Goal: Task Accomplishment & Management: Manage account settings

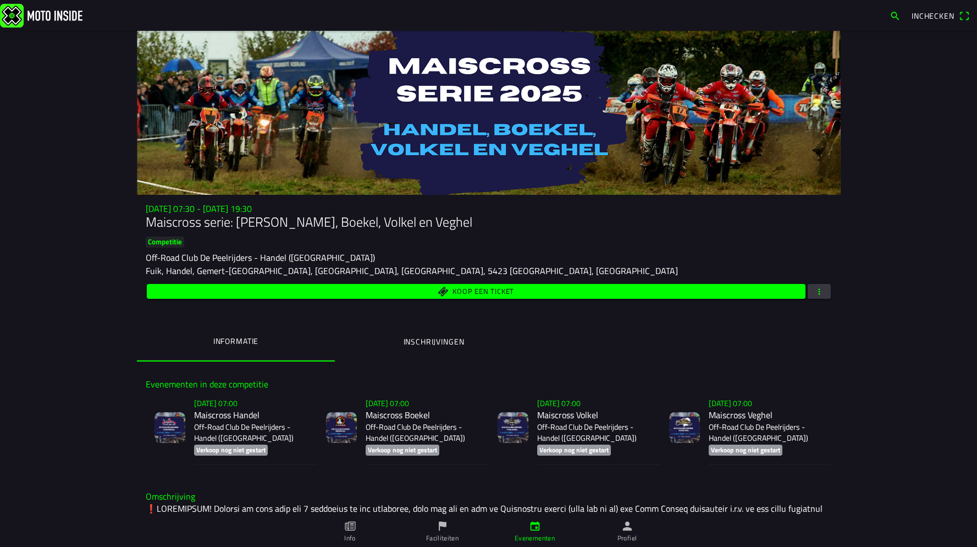
click at [597, 424] on p "Off-Road Club De Peelrijders - Handel ([GEOGRAPHIC_DATA])" at bounding box center [594, 432] width 114 height 22
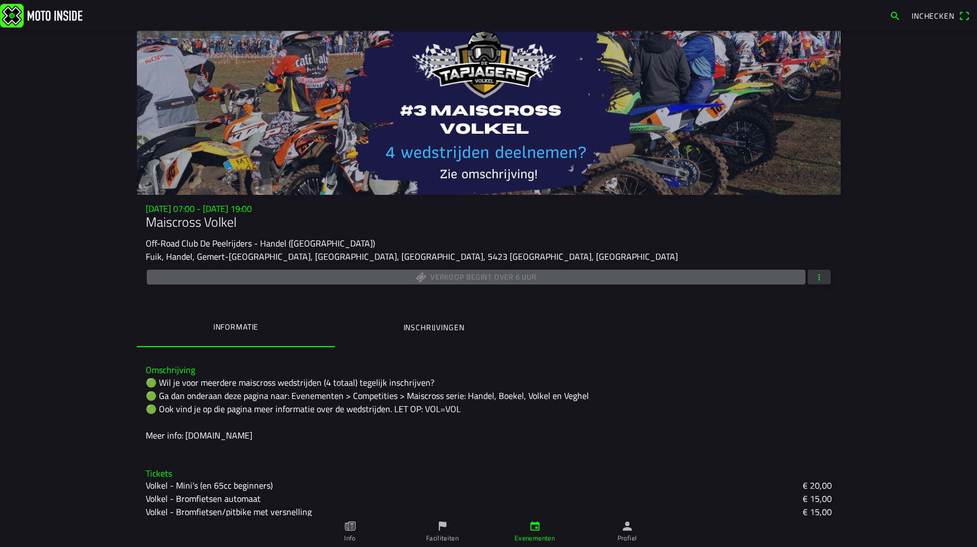
click at [821, 275] on span "button" at bounding box center [819, 276] width 10 height 15
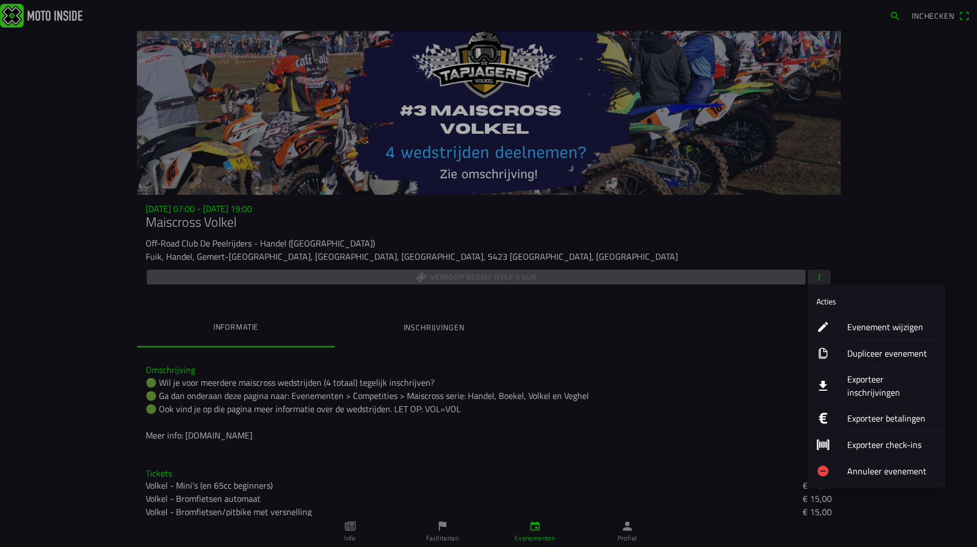
click at [866, 332] on ion-label "Evenement wijzigen" at bounding box center [891, 326] width 89 height 13
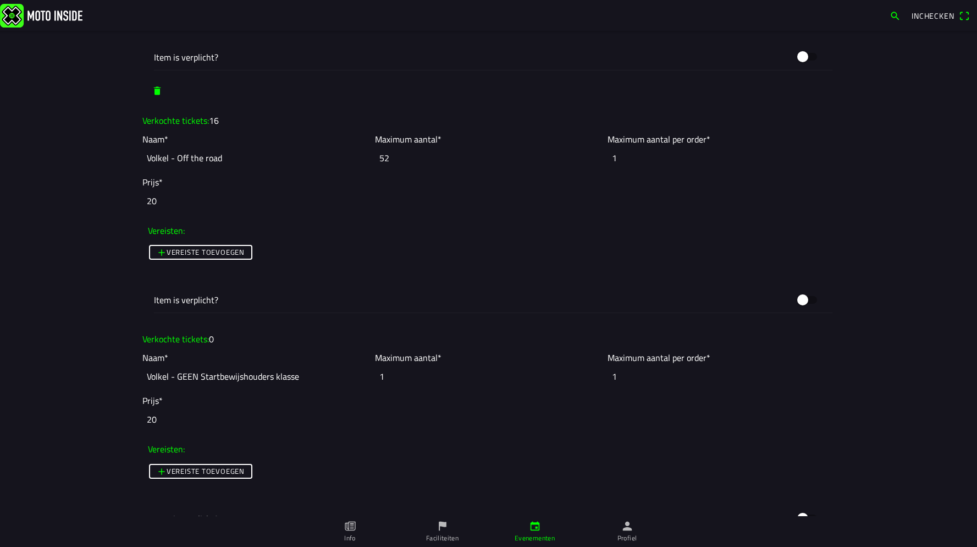
scroll to position [2405, 0]
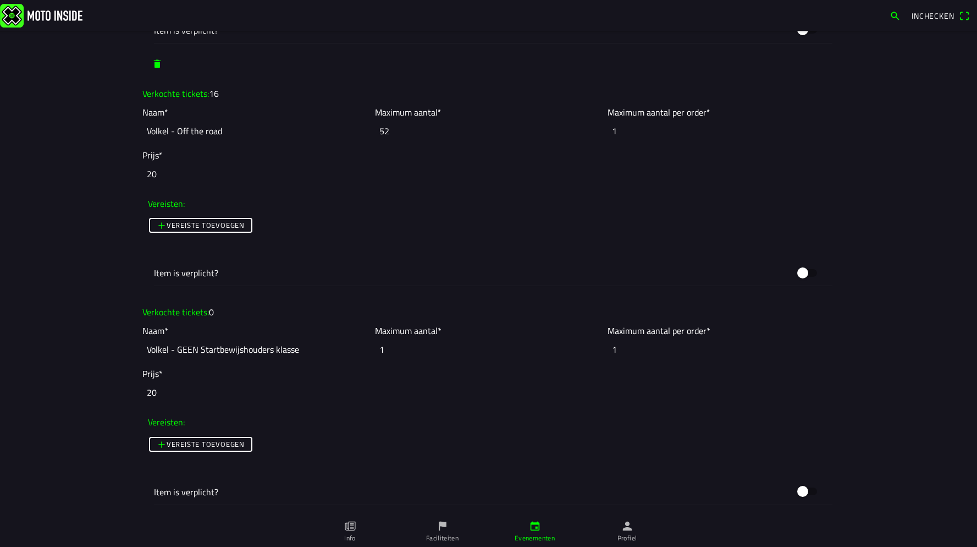
click at [203, 347] on input "Volkel - GEEN Startbewijshouders klasse" at bounding box center [255, 349] width 227 height 24
drag, startPoint x: 177, startPoint y: 350, endPoint x: 145, endPoint y: 349, distance: 31.9
click at [145, 349] on input "Volkel - GEEN Startbewijshouders klasse" at bounding box center [255, 349] width 227 height 24
click at [221, 353] on input "Volkel - GEEN Startbewijshouders klasse" at bounding box center [255, 349] width 227 height 24
drag, startPoint x: 175, startPoint y: 349, endPoint x: 139, endPoint y: 350, distance: 35.8
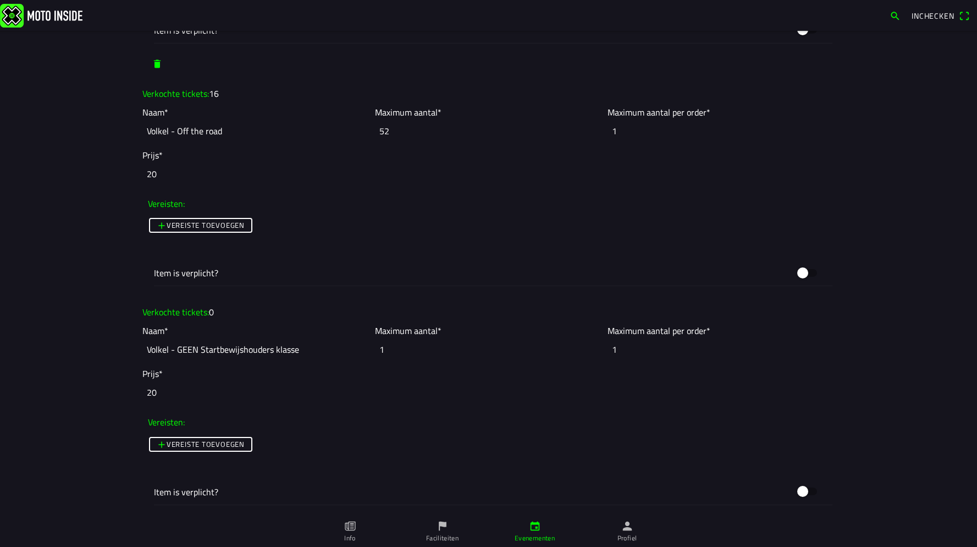
click at [140, 350] on ion-col "Naam* Volkel - GEEN Startbewijshouders klasse" at bounding box center [256, 342] width 233 height 43
click at [178, 350] on input "Volkel - GEEN Startbewijshouders klasse" at bounding box center [255, 349] width 227 height 24
drag, startPoint x: 257, startPoint y: 351, endPoint x: 399, endPoint y: 356, distance: 142.0
click at [0, 0] on slot "Naam* Volkel - Dit ticket NIET kopen GEEN Startbewijshouders klasse Maximum aan…" at bounding box center [0, 0] width 0 height 0
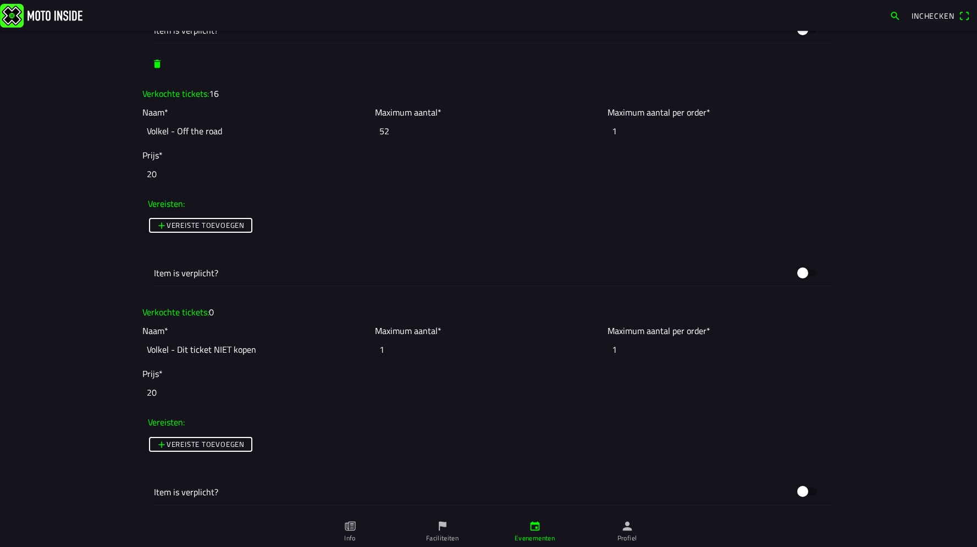
scroll to position [0, 0]
type input "Volkel - Dit ticket NIET kopen"
click at [162, 399] on input "20" at bounding box center [488, 392] width 693 height 24
click at [149, 233] on main "Foto wijzigen Evenementnaam* Maiscross Volkel Omschrijving* 🟢 Wil je voor meerd…" at bounding box center [200, 225] width 103 height 15
click at [174, 397] on input "2000" at bounding box center [488, 392] width 693 height 24
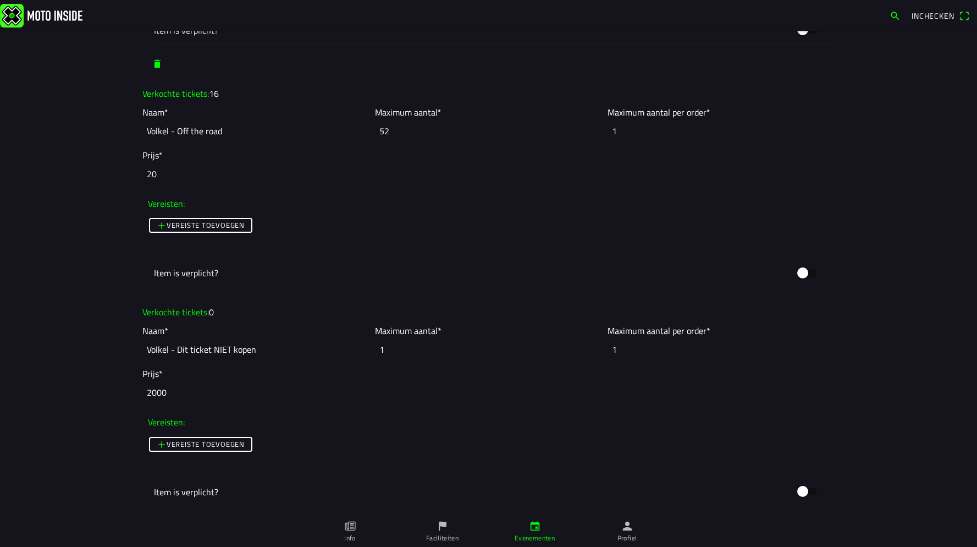
drag, startPoint x: 187, startPoint y: 393, endPoint x: 122, endPoint y: 391, distance: 65.5
click at [149, 233] on main "Foto wijzigen Evenementnaam* Maiscross Volkel Omschrijving* 🟢 Wil je voor meerd…" at bounding box center [200, 225] width 103 height 15
type input "9999999"
click at [149, 233] on main "Foto wijzigen Evenementnaam* Maiscross Volkel Omschrijving* 🟢 Wil je voor meerd…" at bounding box center [200, 225] width 103 height 15
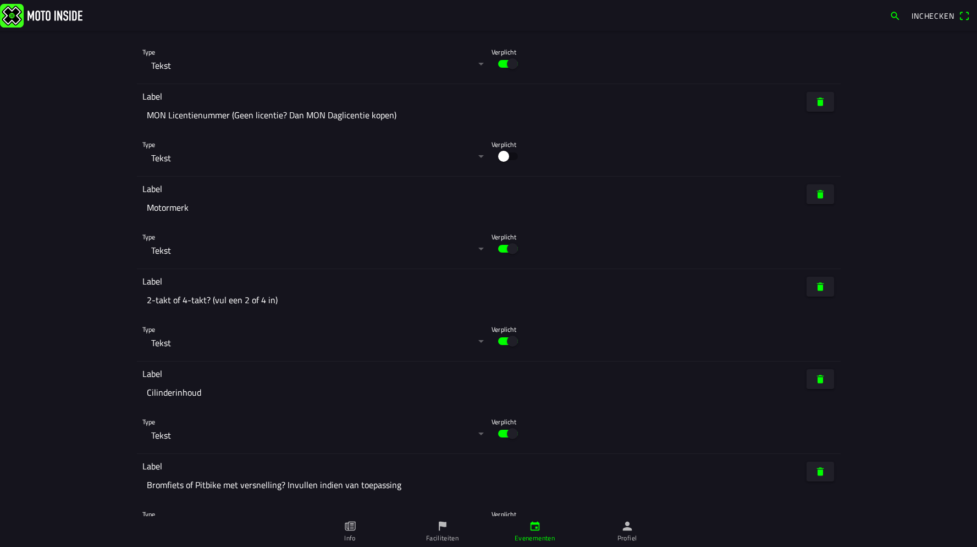
scroll to position [5502, 0]
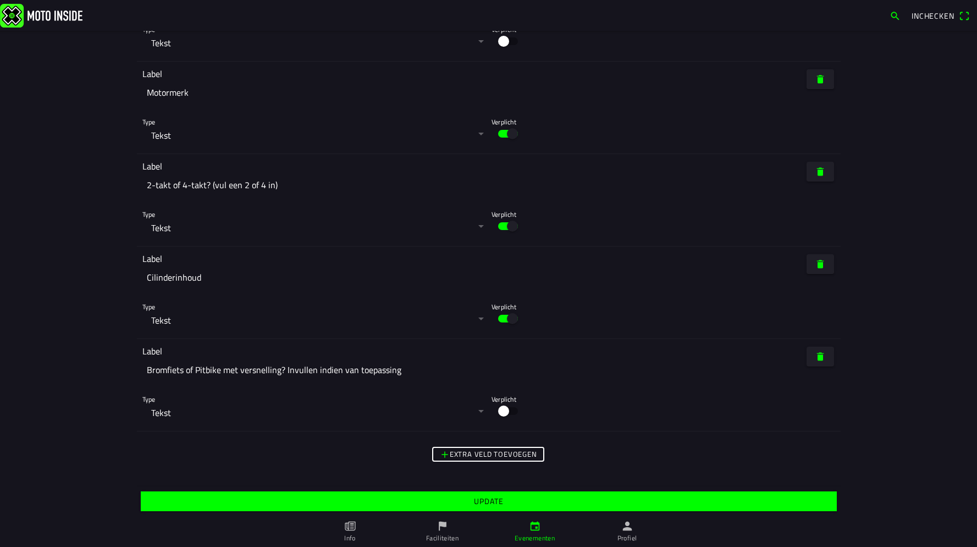
click at [506, 499] on span "Update" at bounding box center [488, 501] width 679 height 20
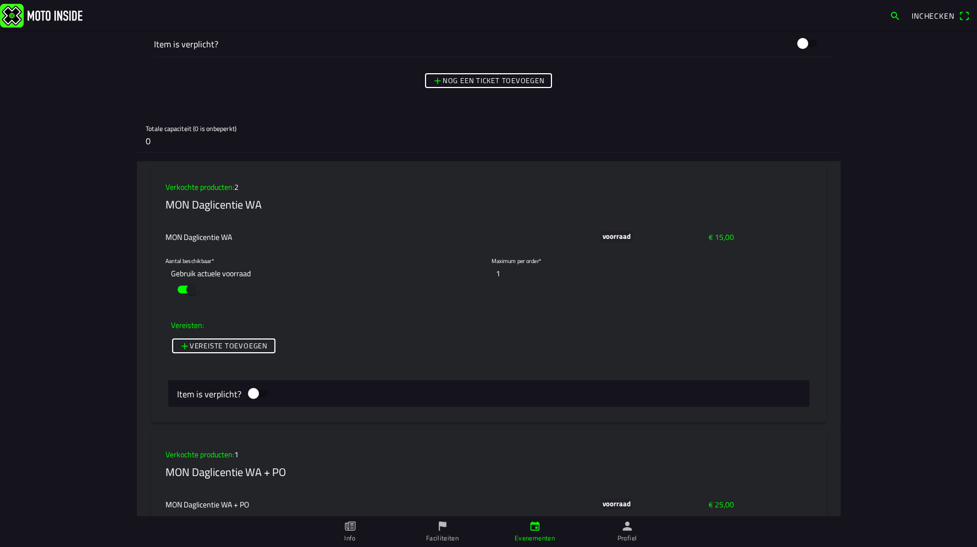
scroll to position [3088, 0]
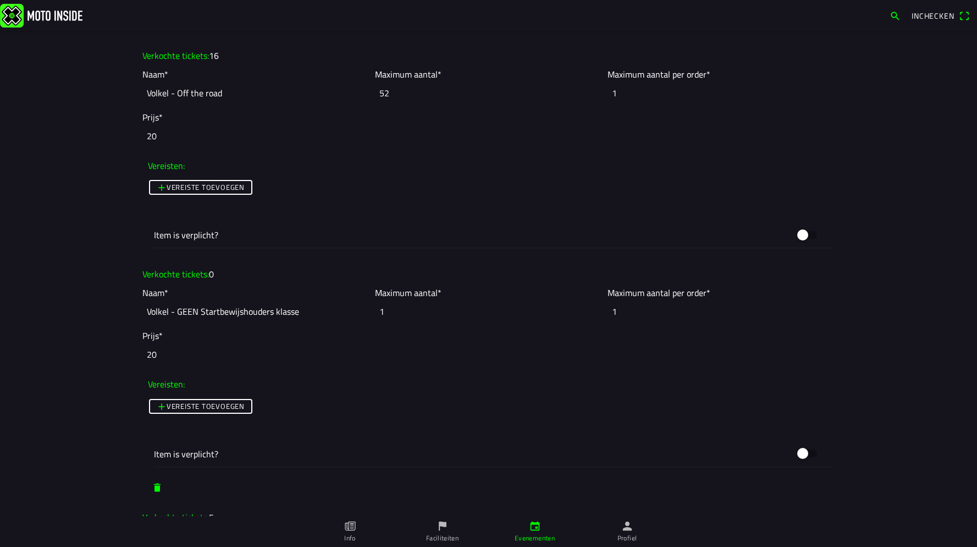
scroll to position [2447, 0]
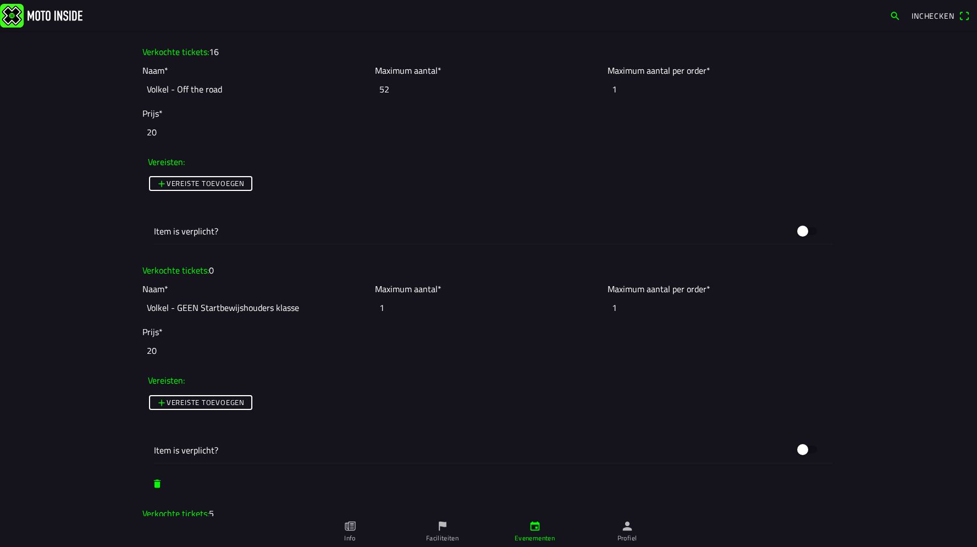
drag, startPoint x: 164, startPoint y: 351, endPoint x: 116, endPoint y: 349, distance: 47.9
click at [116, 349] on main "Foto wijzigen Evenementnaam* Maiscross Volkel Omschrijving* 🟢 Wil je voor meerd…" at bounding box center [488, 289] width 977 height 516
type input "99999"
drag, startPoint x: 178, startPoint y: 309, endPoint x: 308, endPoint y: 316, distance: 130.5
click at [308, 316] on input "Volkel - GEEN Startbewijshouders klasse" at bounding box center [255, 307] width 227 height 24
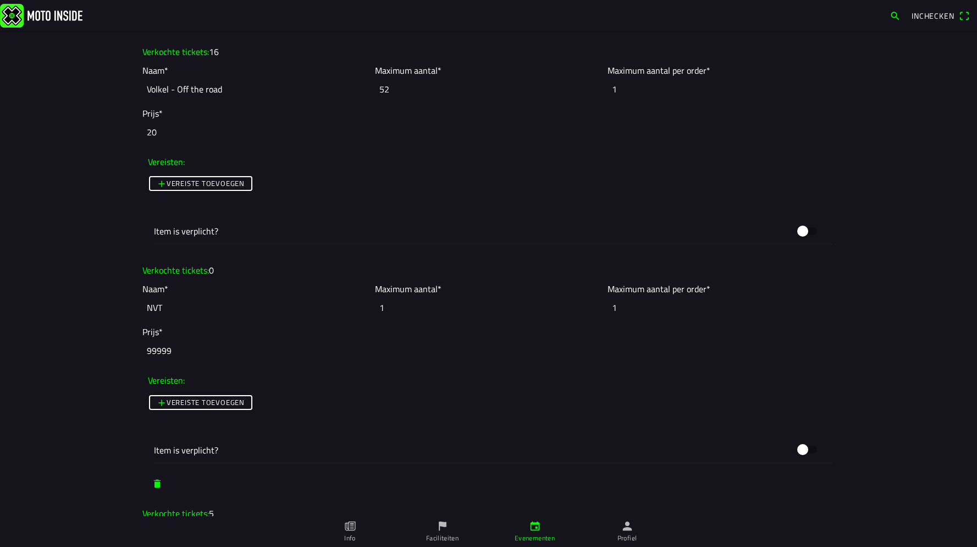
type input "NVT"
click at [223, 349] on input "99999" at bounding box center [488, 350] width 693 height 24
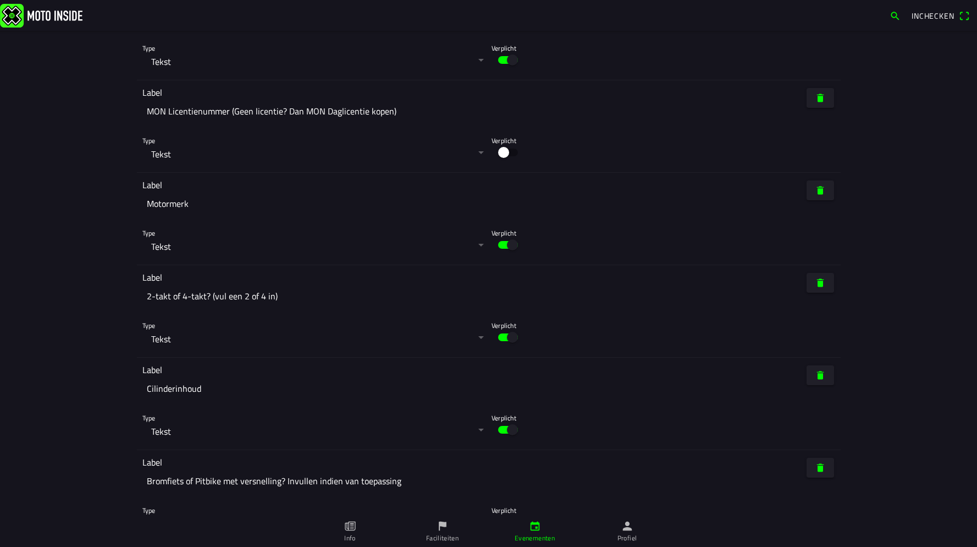
scroll to position [5502, 0]
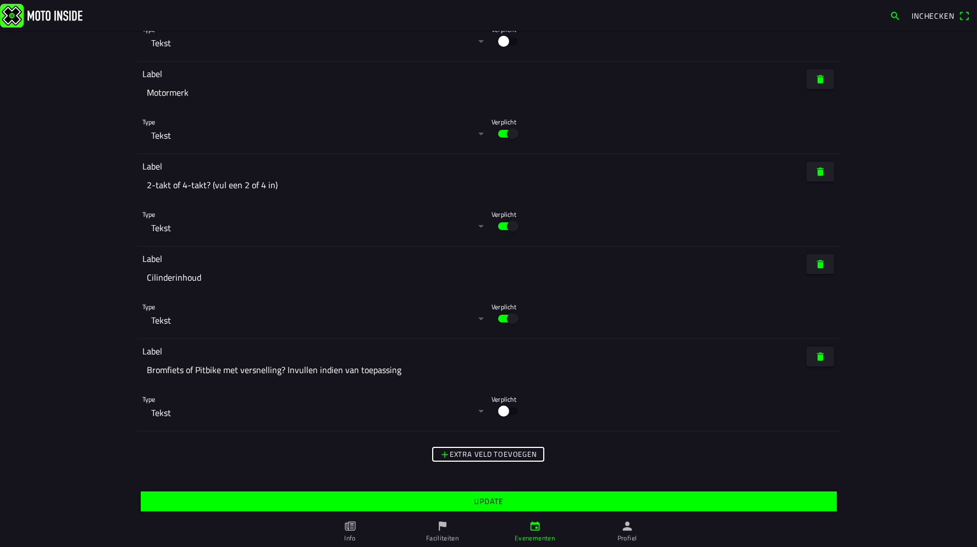
click at [444, 504] on span "Update" at bounding box center [488, 501] width 679 height 20
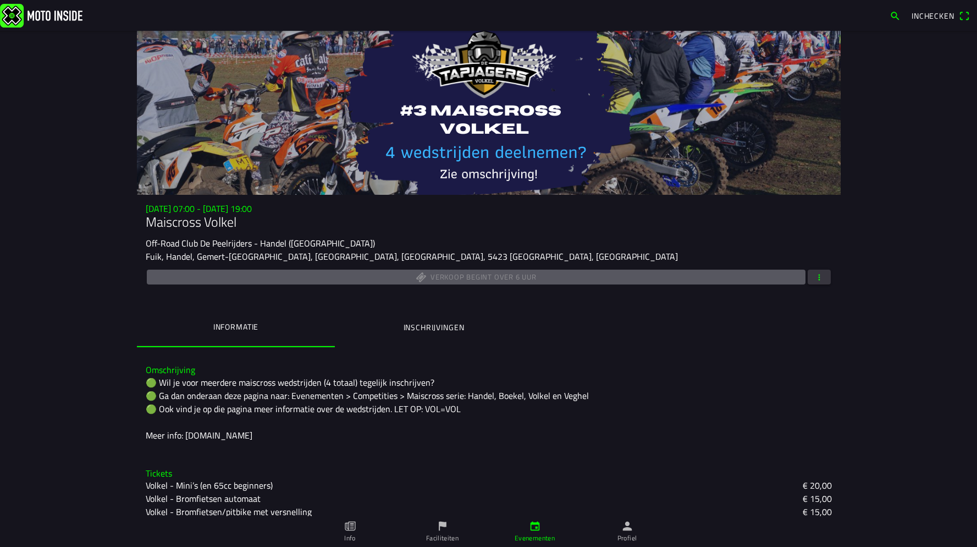
scroll to position [3, 0]
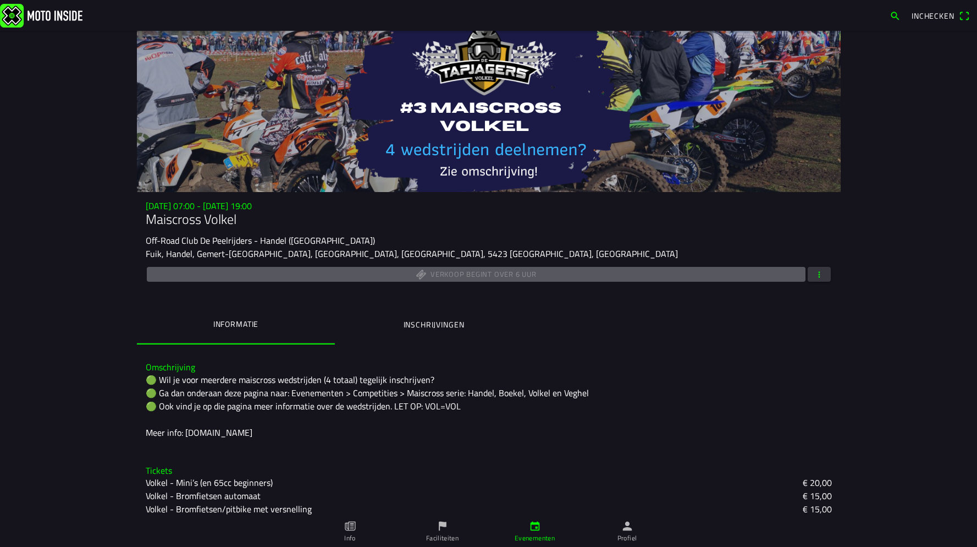
click at [824, 273] on button "button" at bounding box center [819, 274] width 23 height 15
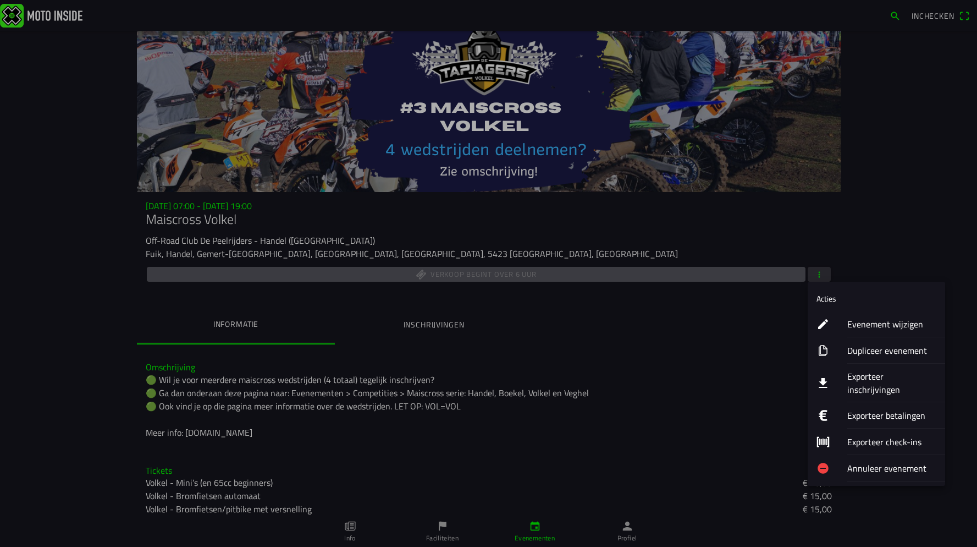
click at [864, 327] on ion-label "Evenement wijzigen" at bounding box center [891, 323] width 89 height 13
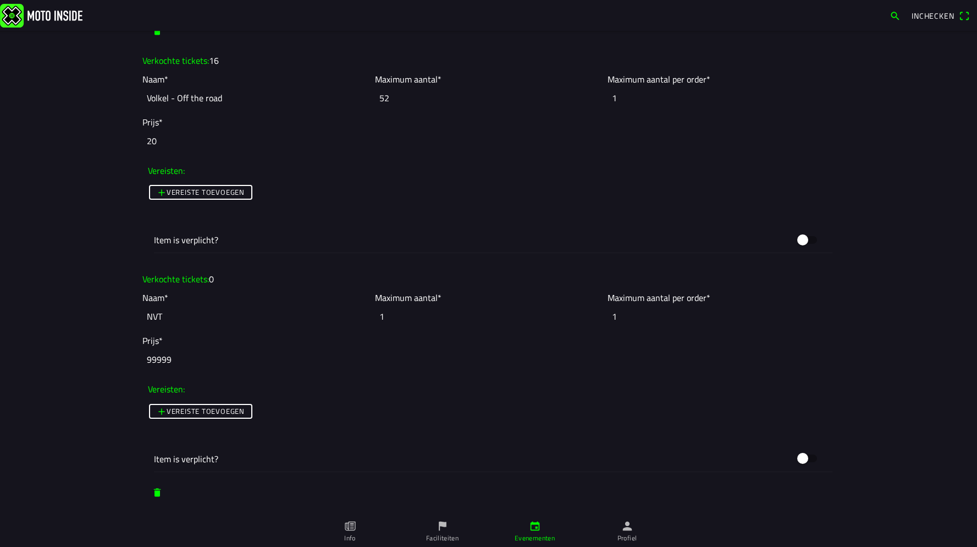
scroll to position [2451, 0]
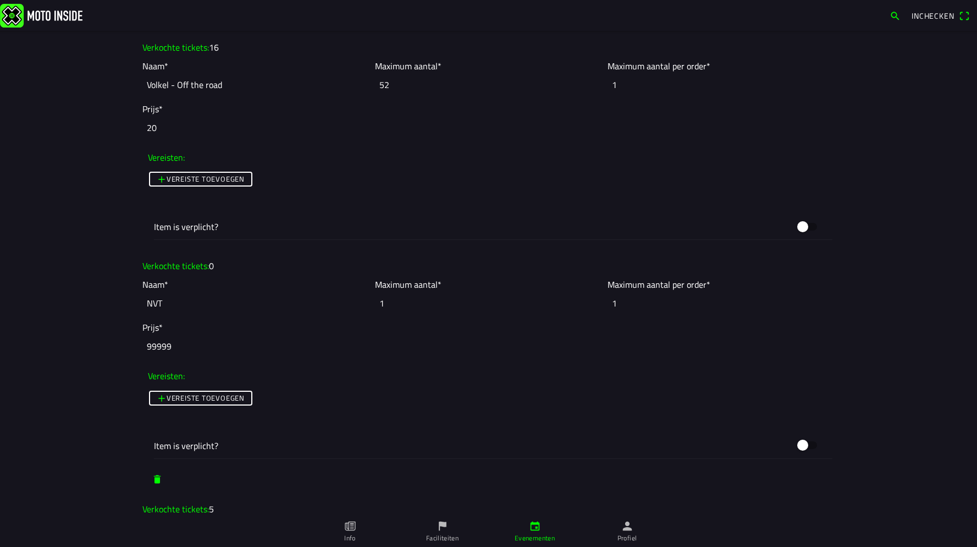
drag, startPoint x: 164, startPoint y: 301, endPoint x: 173, endPoint y: 301, distance: 8.8
click at [166, 301] on input "NVT" at bounding box center [255, 303] width 227 height 24
click at [153, 298] on input "NVT GEEN start" at bounding box center [255, 303] width 227 height 24
click at [213, 304] on input "GEEN start" at bounding box center [255, 303] width 227 height 24
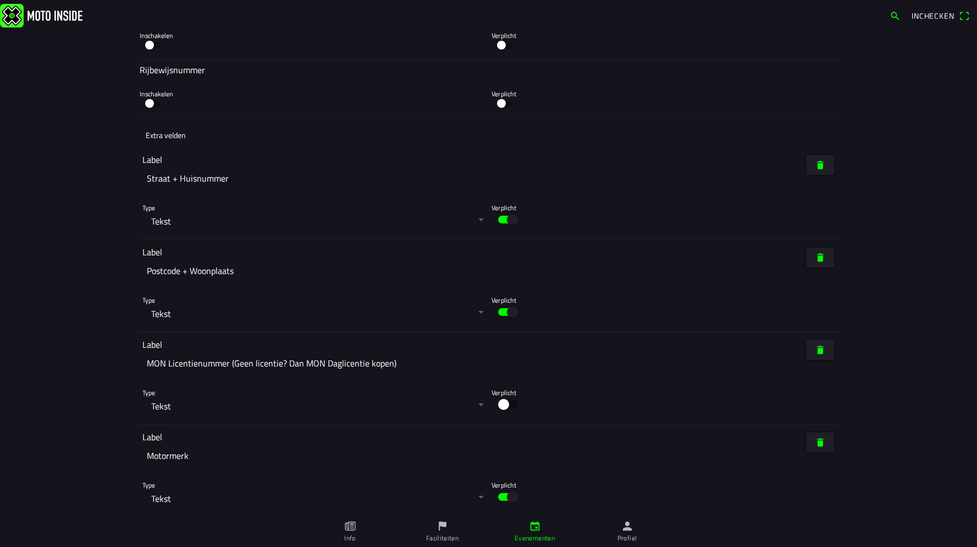
scroll to position [5502, 0]
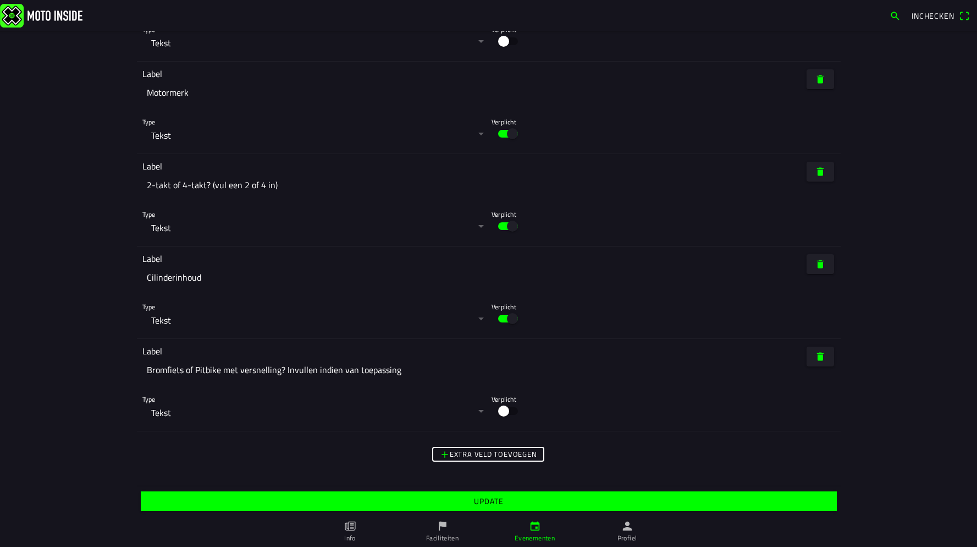
type input "GEEN startbewijshouders klasse in Volkel"
click at [417, 499] on span "Update" at bounding box center [488, 501] width 679 height 20
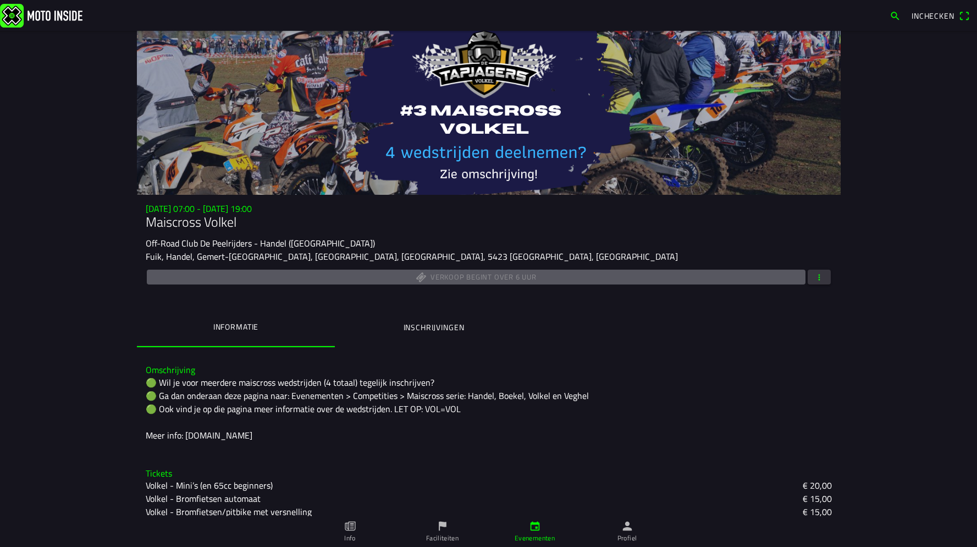
scroll to position [167, 0]
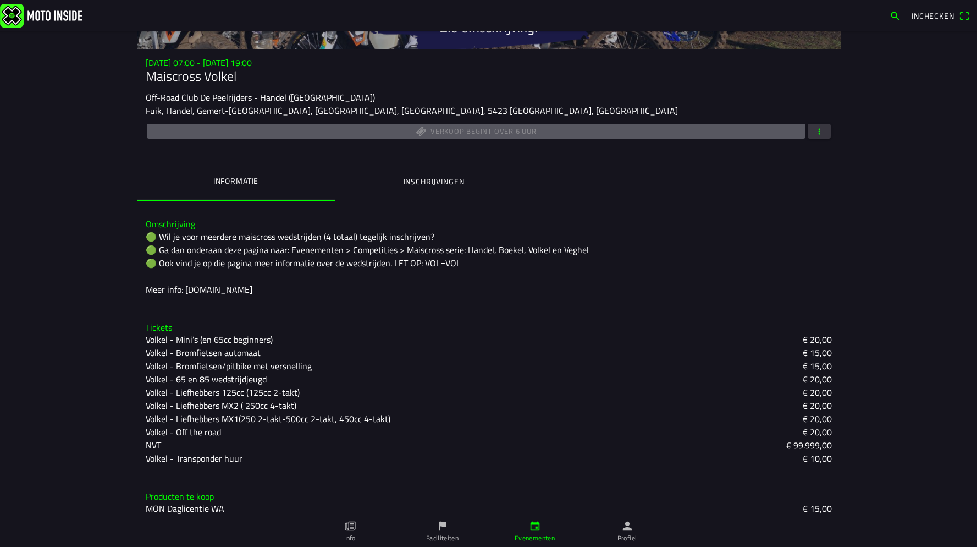
scroll to position [167, 0]
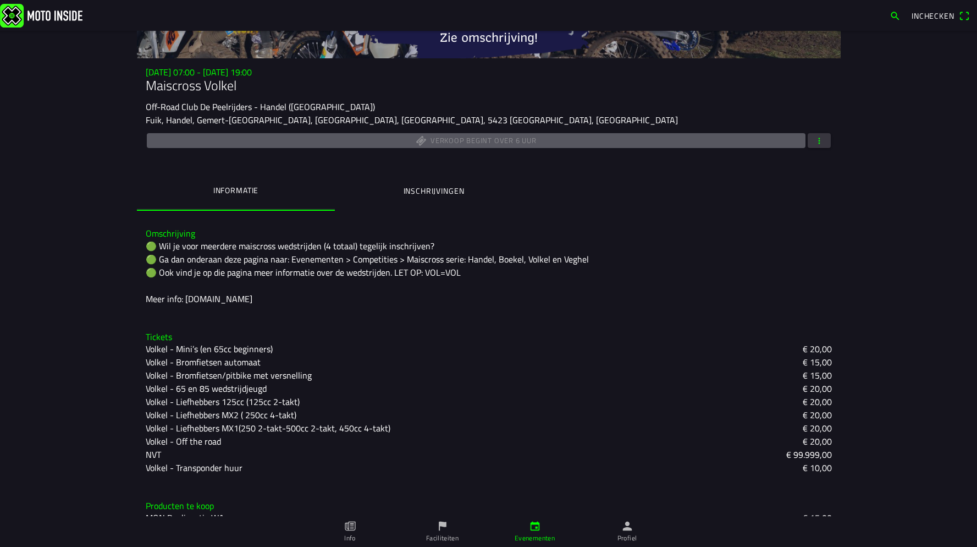
scroll to position [167, 0]
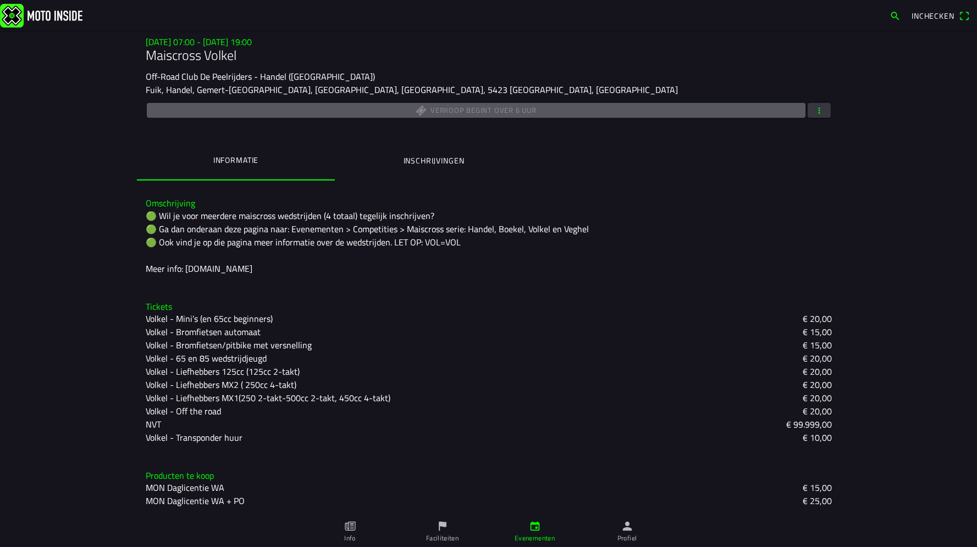
drag, startPoint x: 819, startPoint y: 104, endPoint x: 824, endPoint y: 107, distance: 5.9
click at [819, 105] on span "button" at bounding box center [819, 110] width 10 height 15
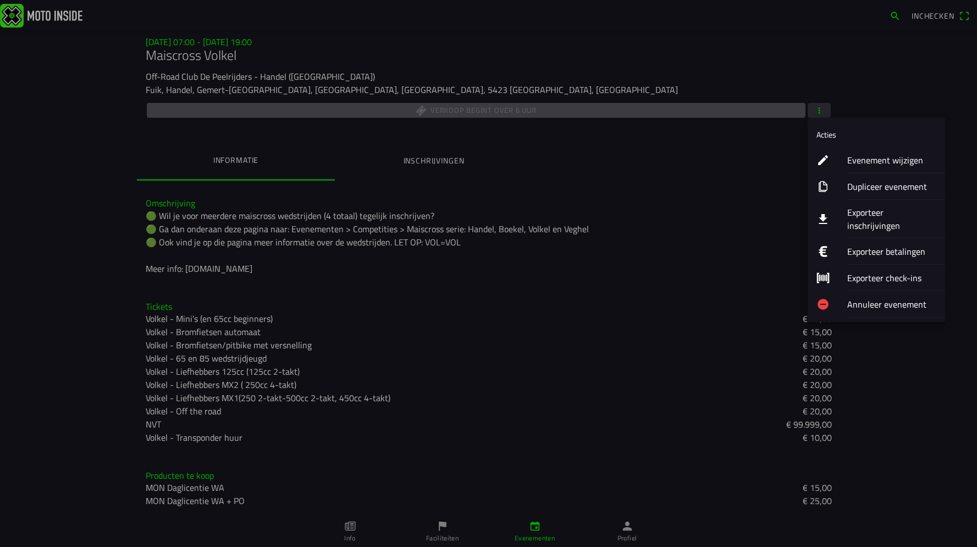
click at [868, 158] on ion-label "Evenement wijzigen" at bounding box center [891, 159] width 89 height 13
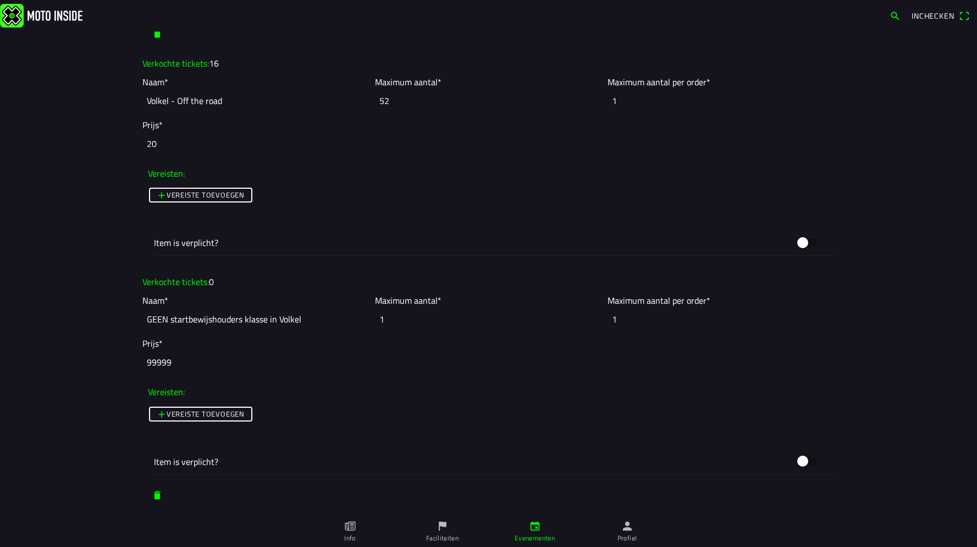
scroll to position [2551, 0]
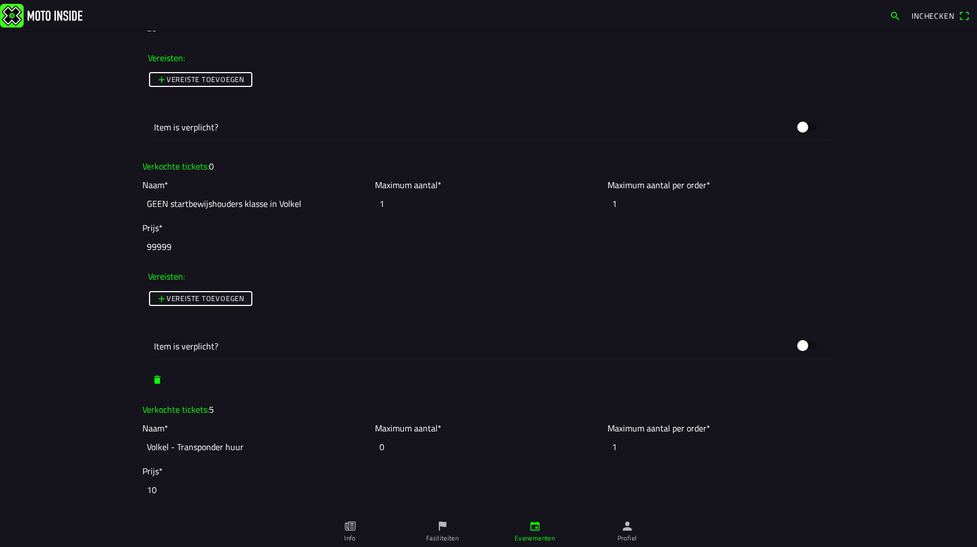
click at [256, 202] on input "GEEN startbewijshouders klasse in Volkel" at bounding box center [255, 203] width 227 height 24
click at [190, 248] on input "99999" at bounding box center [488, 246] width 693 height 24
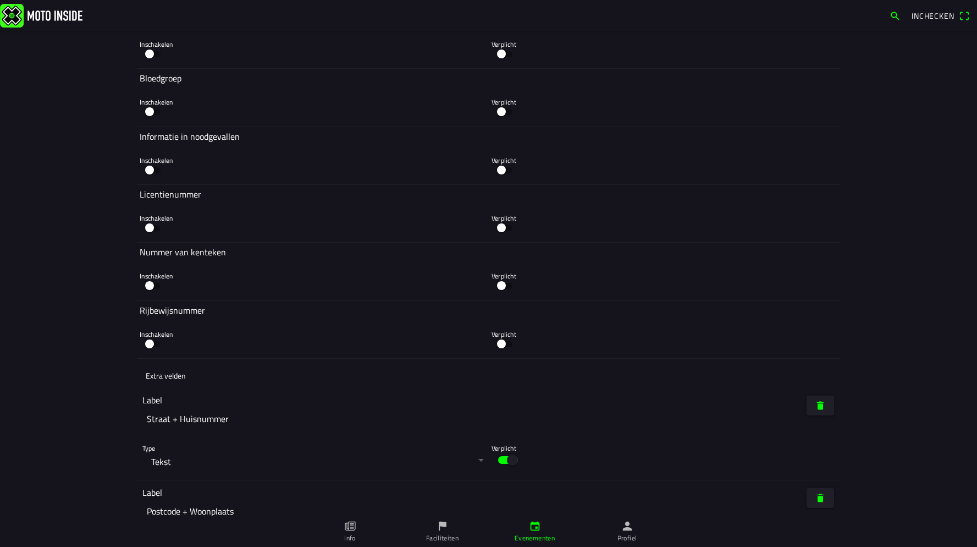
scroll to position [5502, 0]
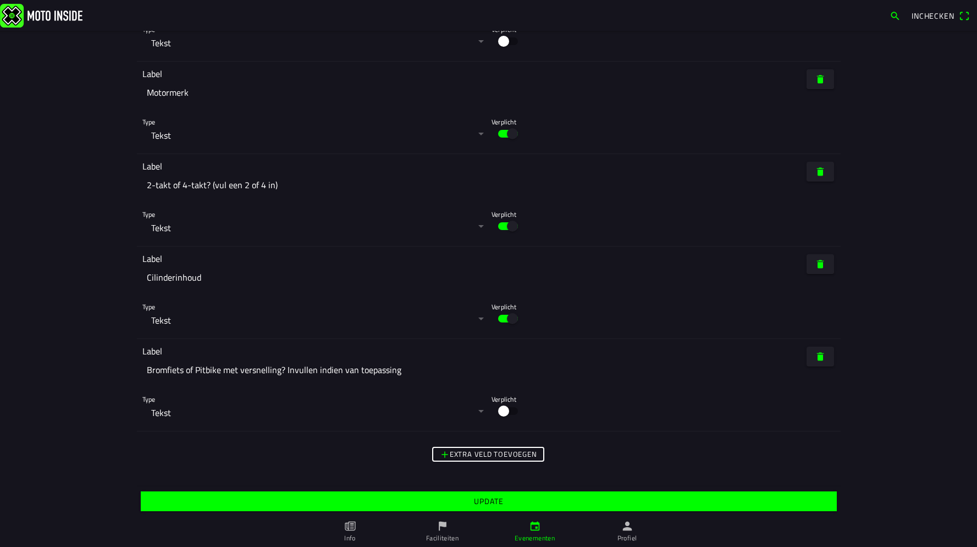
type input "99998"
click at [490, 491] on span "Update" at bounding box center [488, 501] width 679 height 20
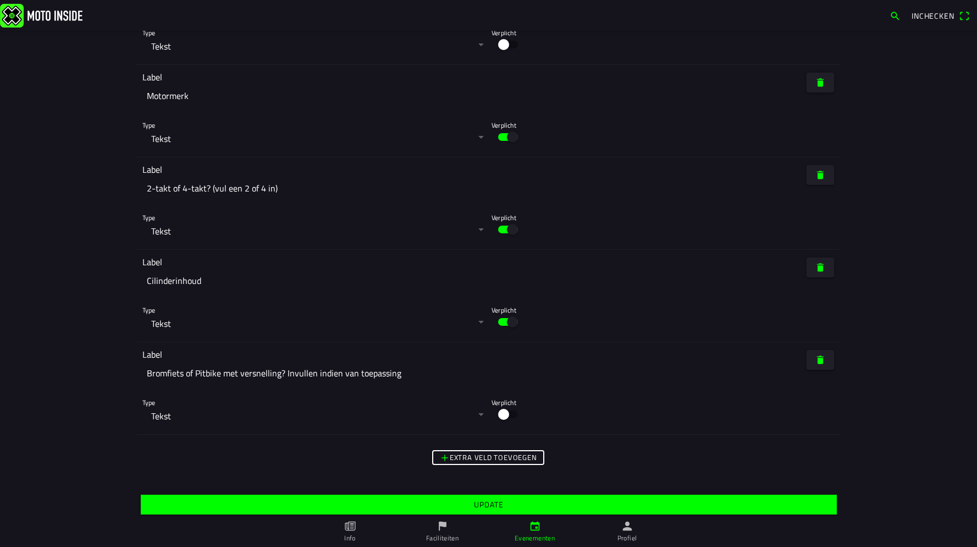
click at [0, 0] on slot "Update" at bounding box center [0, 0] width 0 height 0
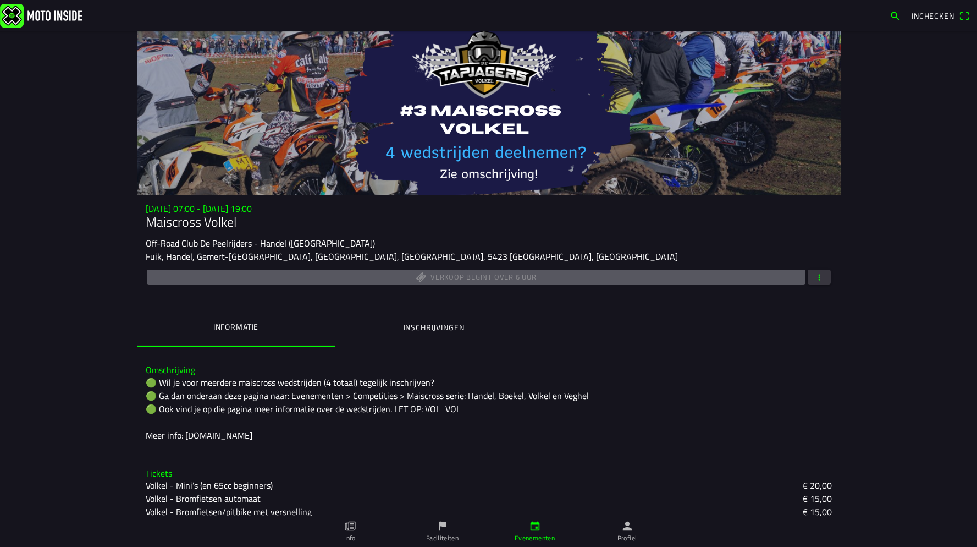
click at [77, 340] on main "zo 16 nov. - 07:00 - zo 16 nov. - 19:00 Maiscross Volkel Off-Road Club De Peelr…" at bounding box center [488, 289] width 977 height 516
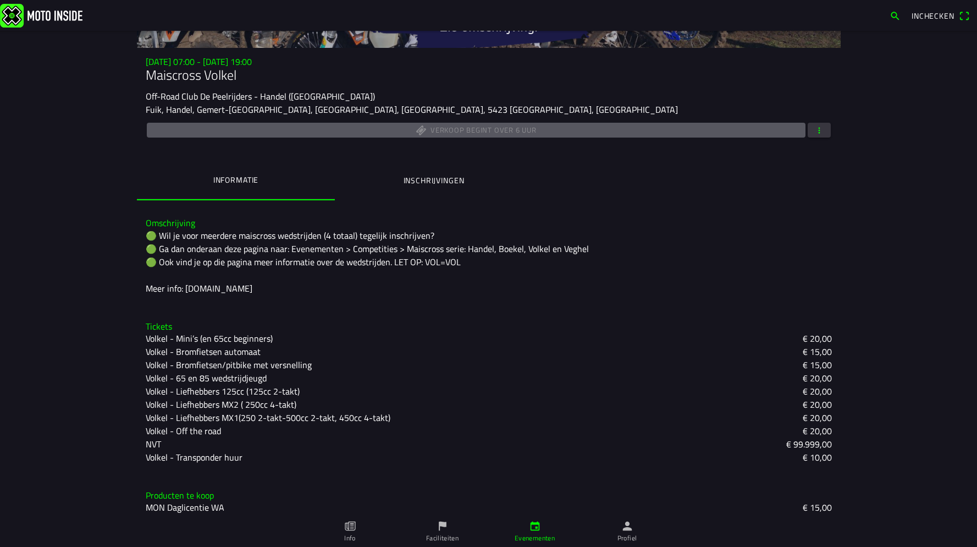
scroll to position [167, 0]
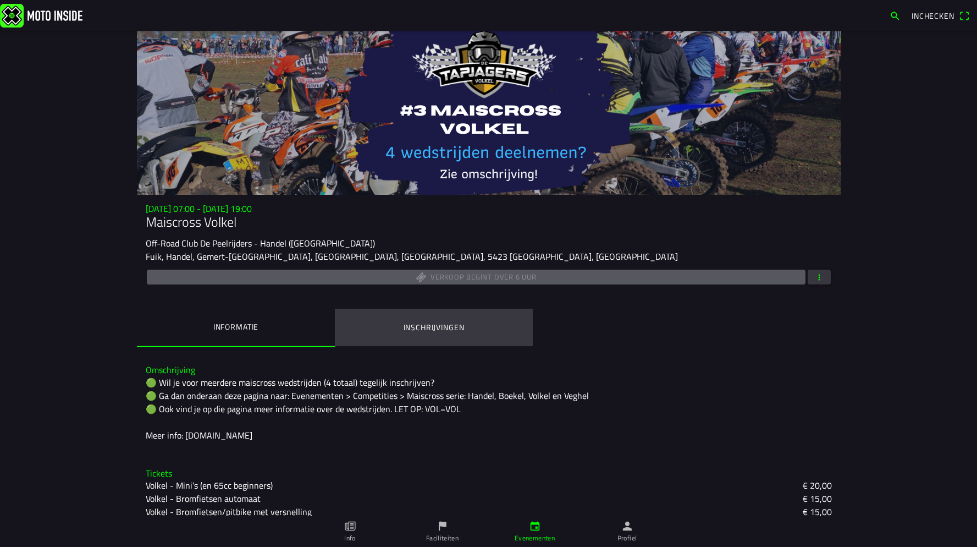
click at [456, 338] on button "Inschrijvingen" at bounding box center [434, 327] width 198 height 37
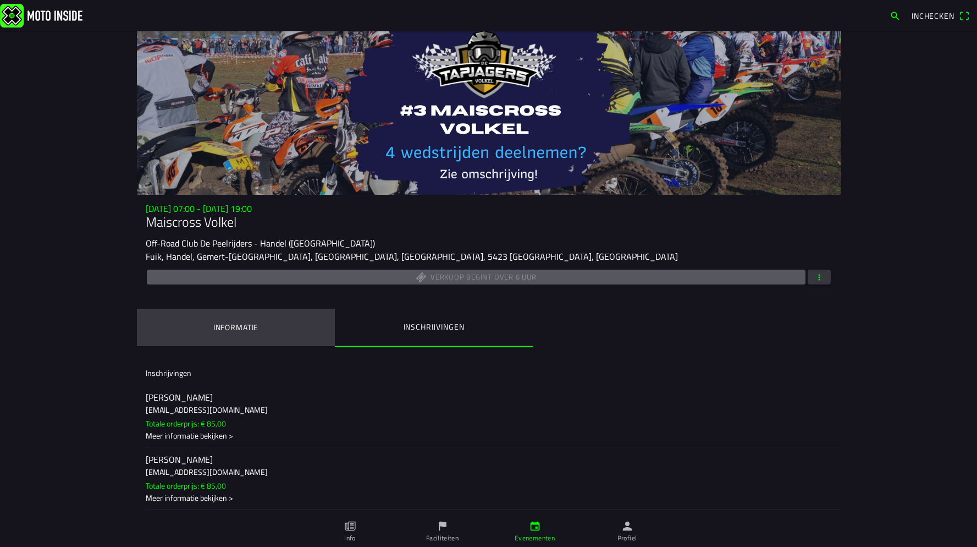
click at [263, 327] on button "Informatie" at bounding box center [236, 327] width 198 height 37
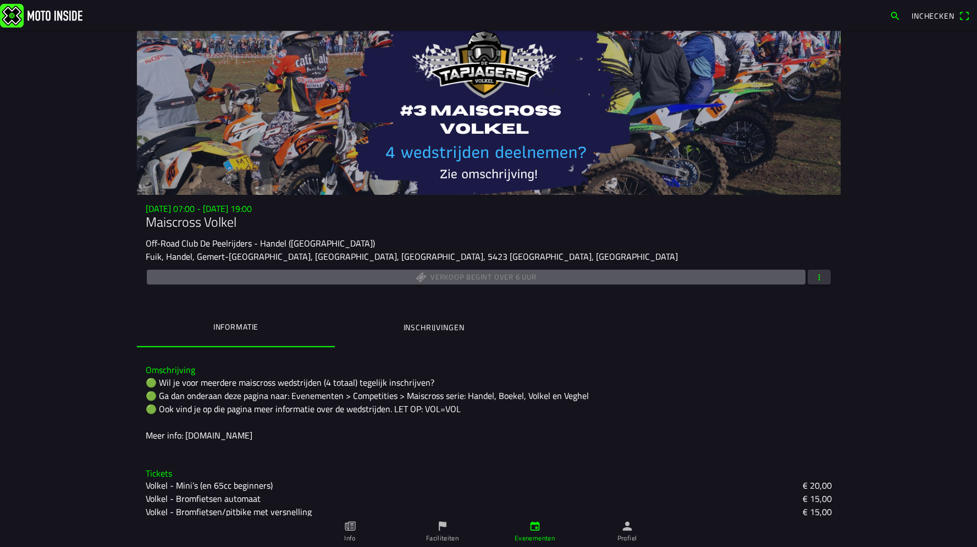
scroll to position [167, 0]
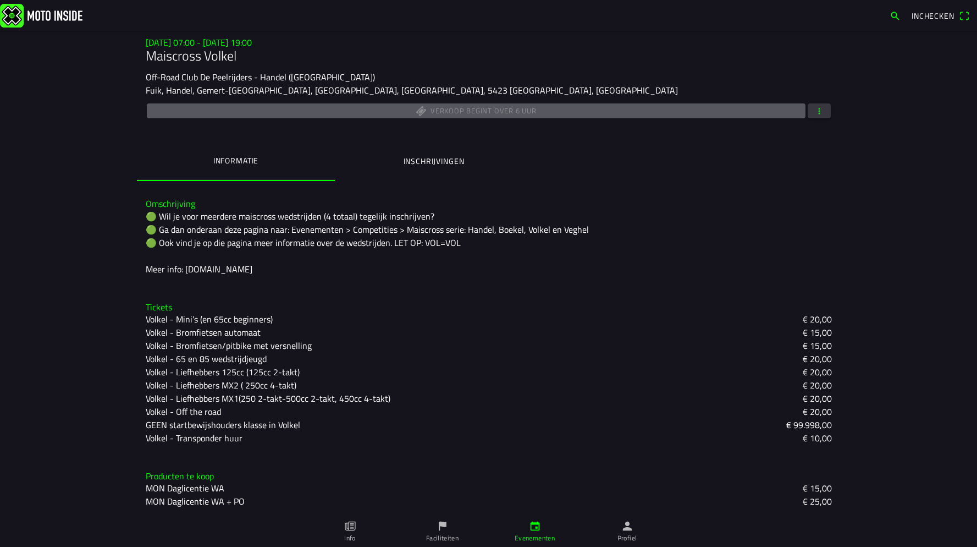
scroll to position [167, 0]
click at [62, 269] on main "zo 16 nov. - 07:00 - zo 16 nov. - 19:00 Maiscross Volkel Off-Road Club De Peelr…" at bounding box center [488, 289] width 977 height 516
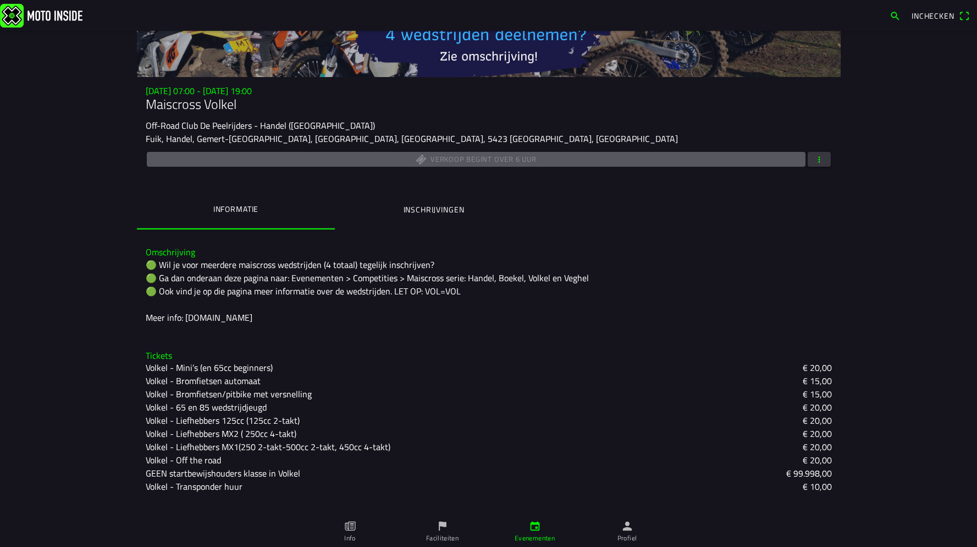
scroll to position [0, 0]
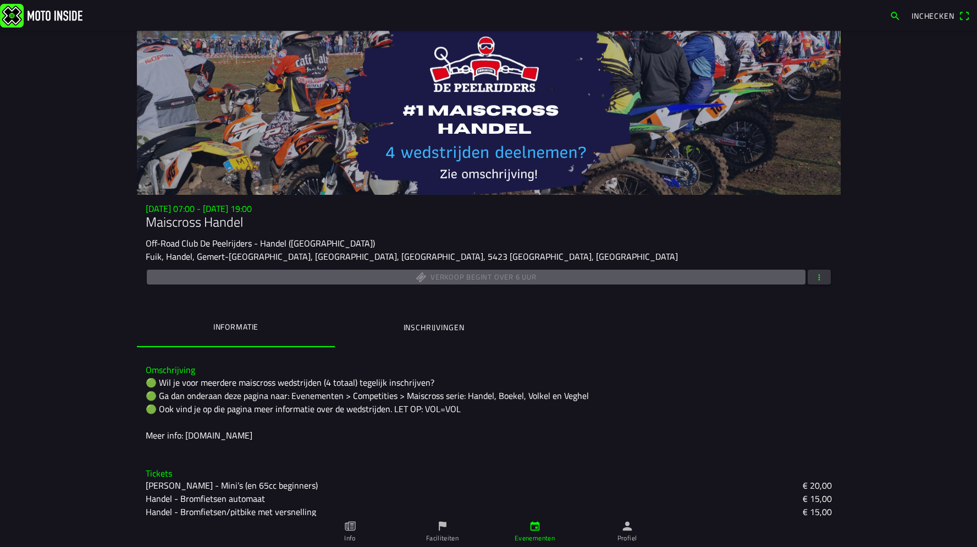
click at [854, 322] on main "[DATE] 07:00 - [DATE] 19:00 Maiscross Handel Off-Road Club De Peelrijders - Han…" at bounding box center [488, 289] width 977 height 516
drag, startPoint x: 818, startPoint y: 266, endPoint x: 823, endPoint y: 281, distance: 15.5
click at [820, 267] on div "[DATE] 07:00 - [DATE] 19:00 Maiscross Handel Off-Road Club De Peelrijders - Han…" at bounding box center [489, 244] width 704 height 83
click at [823, 281] on span "button" at bounding box center [819, 276] width 10 height 15
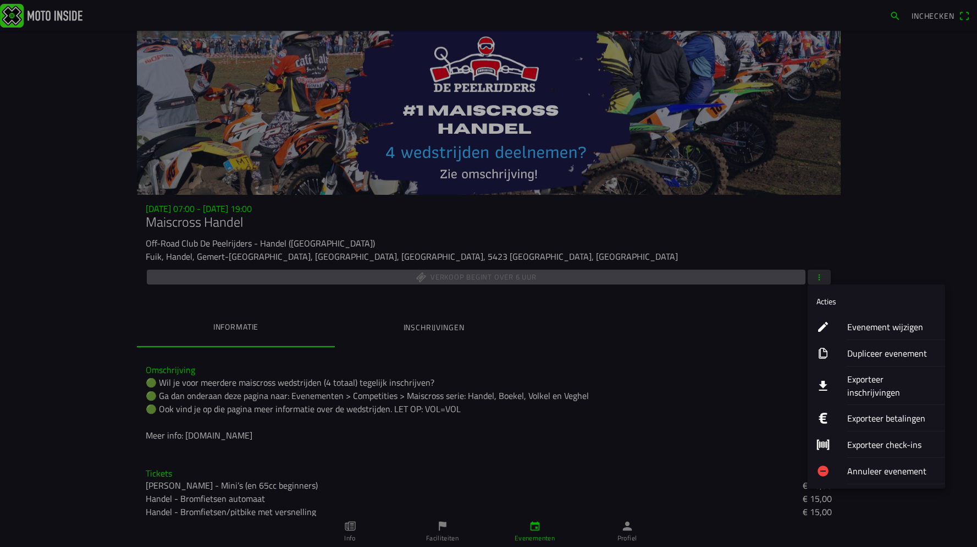
click at [888, 331] on ion-label "Evenement wijzigen" at bounding box center [891, 326] width 89 height 13
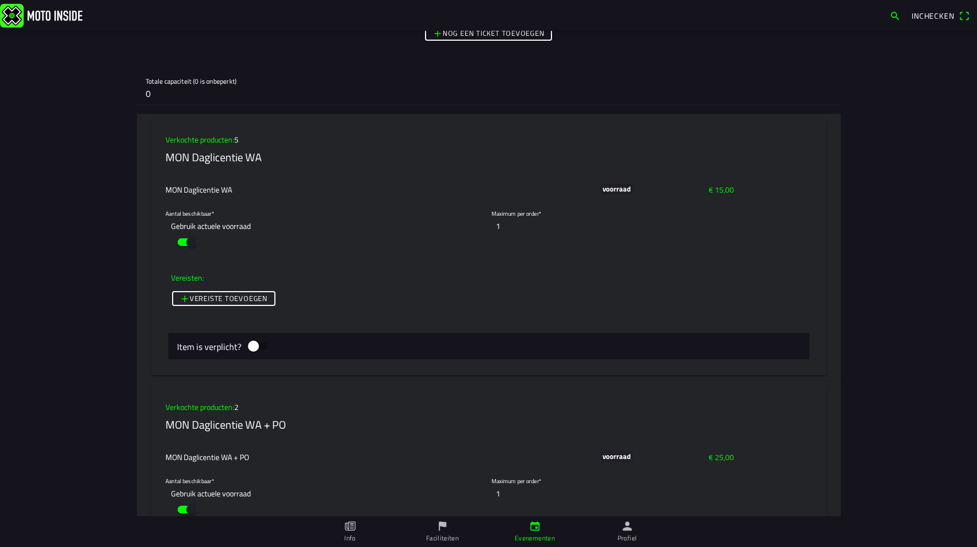
scroll to position [3414, 0]
